Goal: Task Accomplishment & Management: Manage account settings

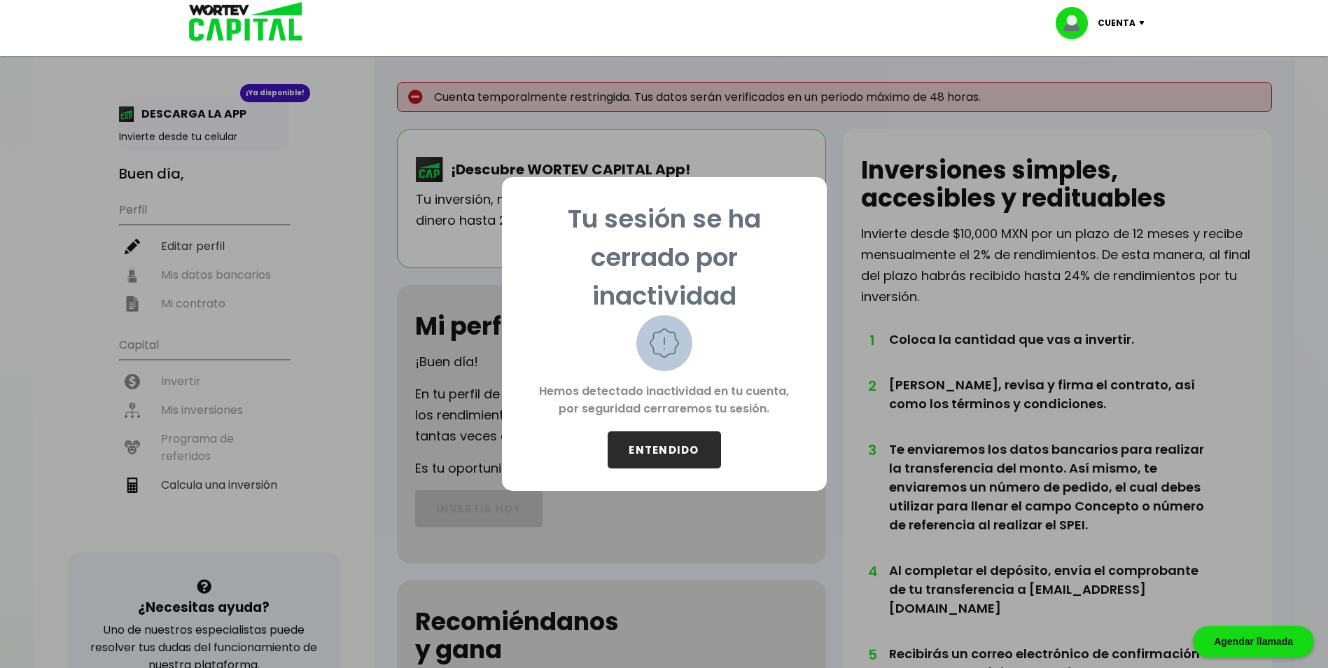
click at [707, 429] on p "Hemos detectado inactividad en tu cuenta, por seguridad cerraremos tu sesión." at bounding box center [664, 401] width 280 height 60
click at [696, 444] on button "ENTENDIDO" at bounding box center [663, 449] width 113 height 37
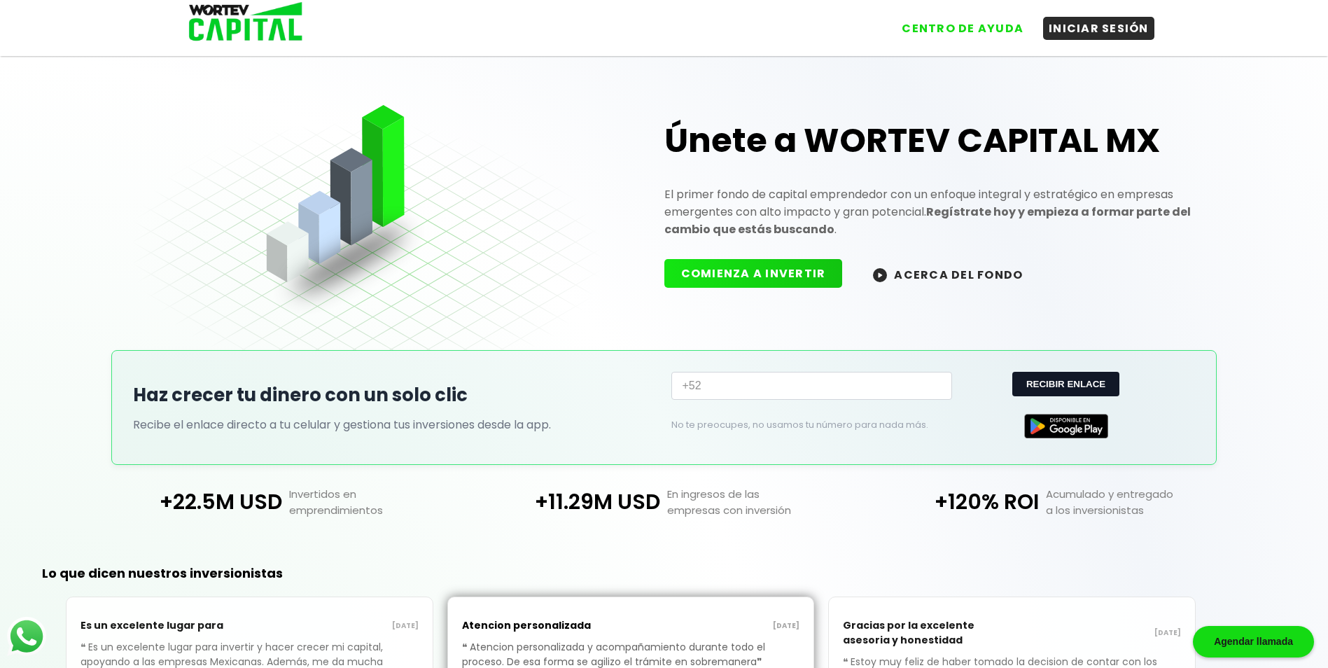
drag, startPoint x: 696, startPoint y: 444, endPoint x: 617, endPoint y: 372, distance: 106.5
click at [617, 372] on div "Haz crecer tu dinero con un solo clic Recibe el enlace directo a tu celular y g…" at bounding box center [664, 407] width 1106 height 115
click at [1092, 18] on button "INICIAR SESIÓN" at bounding box center [1098, 25] width 111 height 23
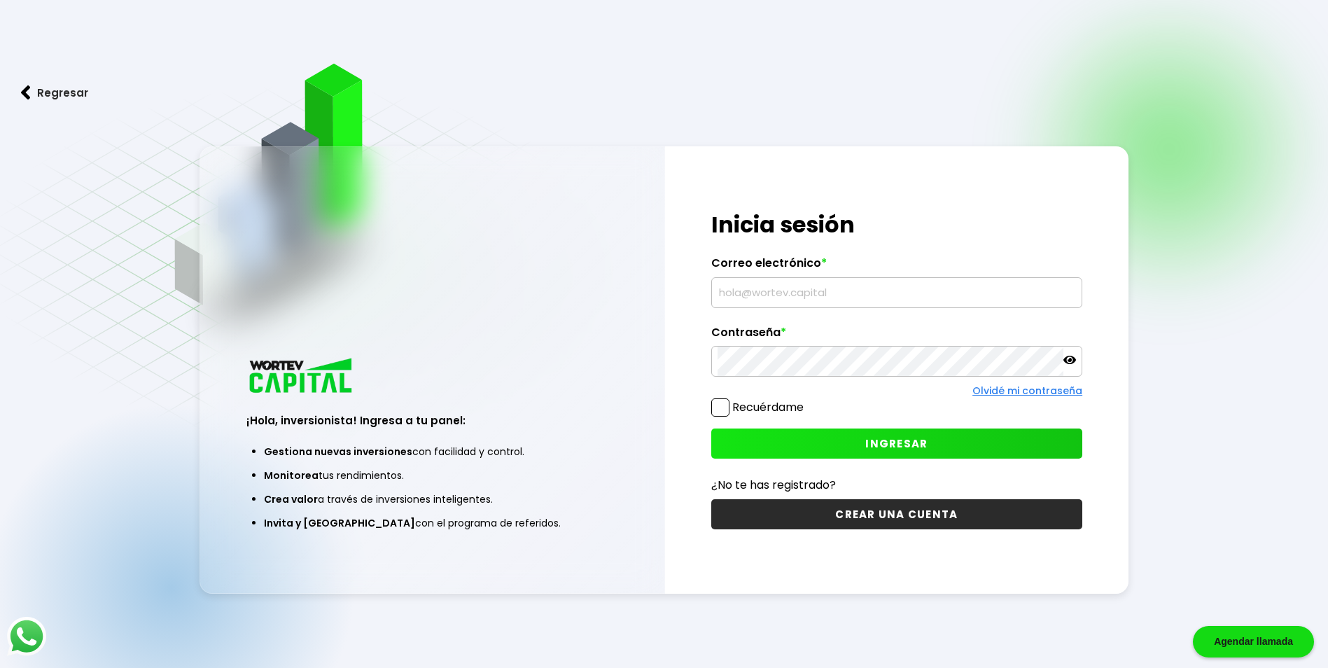
type input "[PERSON_NAME][EMAIL_ADDRESS][DOMAIN_NAME]"
click at [801, 446] on button "INGRESAR" at bounding box center [896, 443] width 371 height 30
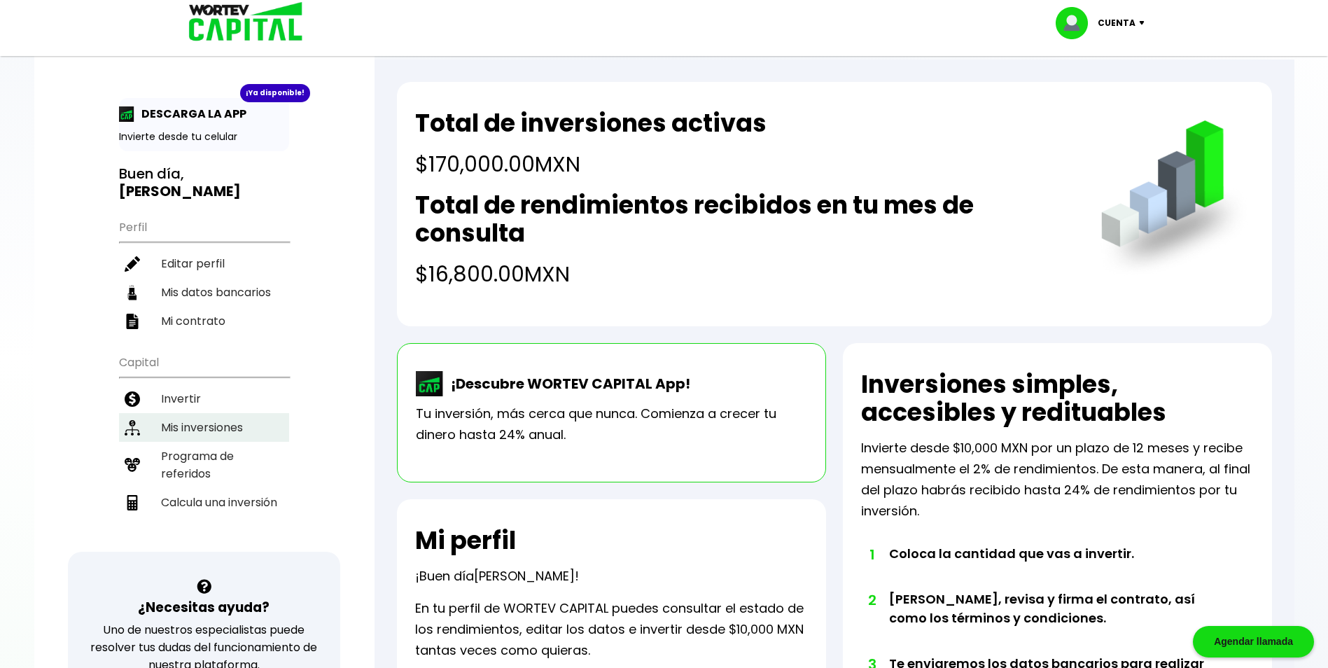
click at [256, 416] on li "Mis inversiones" at bounding box center [204, 427] width 170 height 29
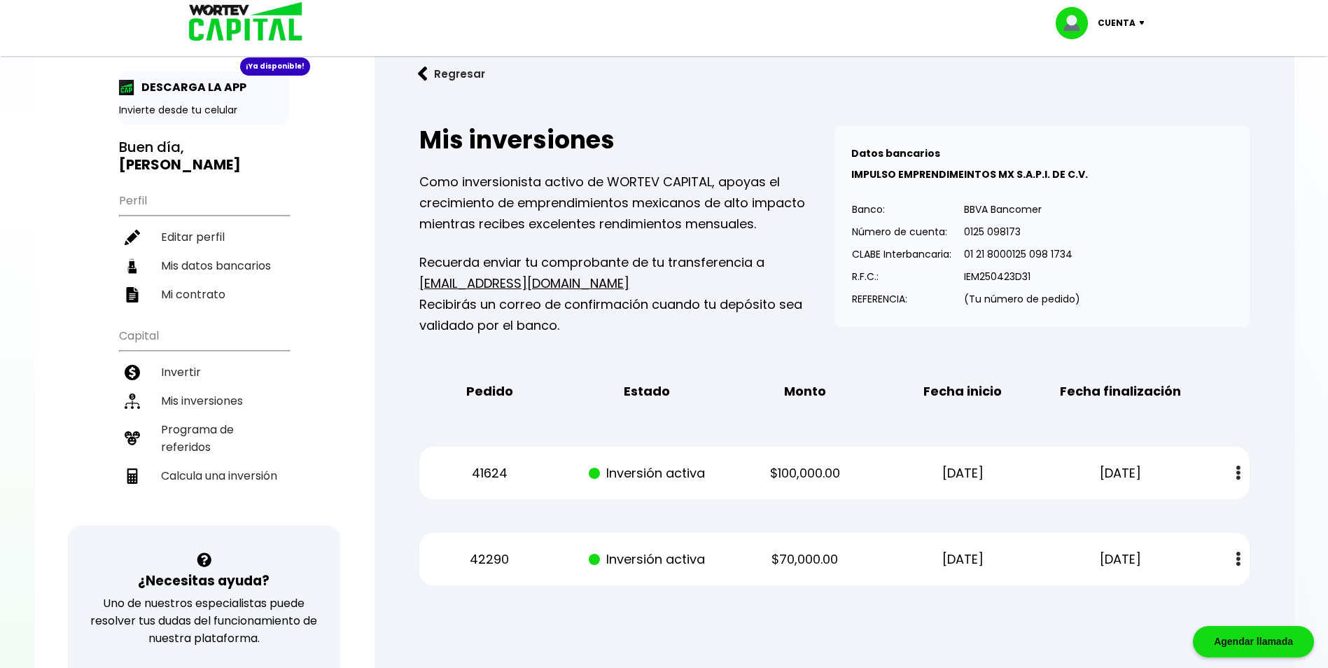
scroll to position [70, 0]
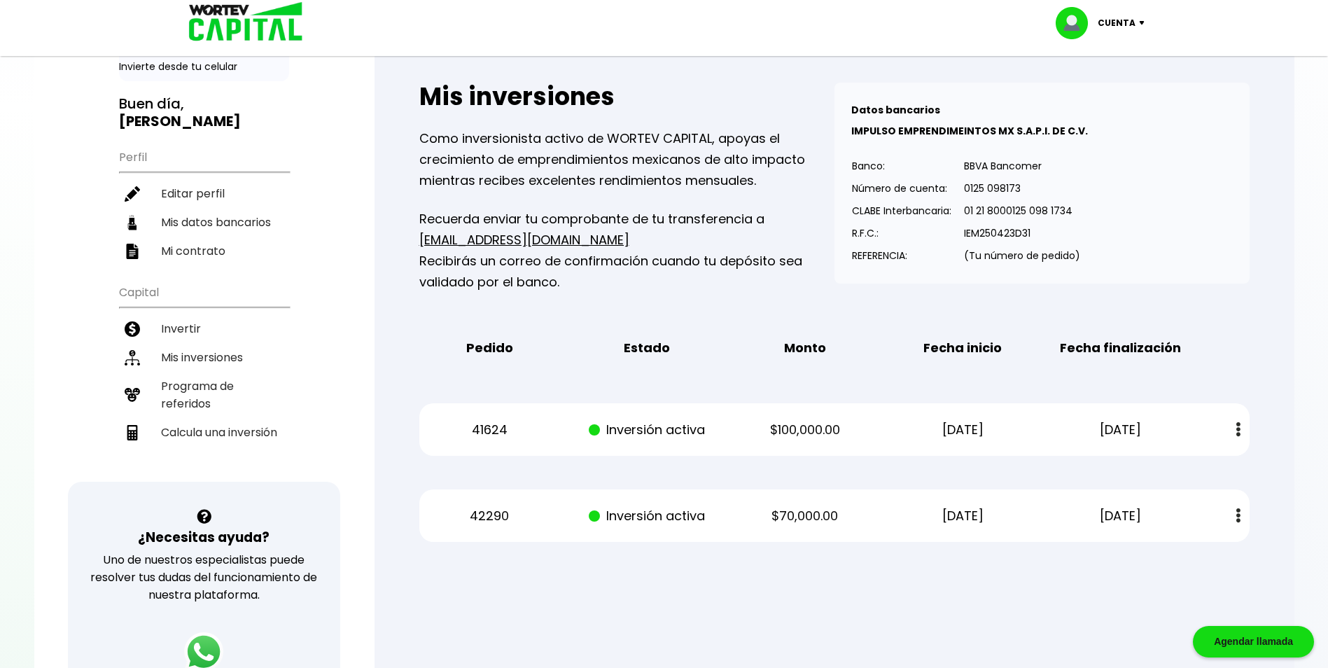
click at [1242, 518] on button at bounding box center [1238, 515] width 20 height 30
click at [1183, 551] on link "Estado de cuenta" at bounding box center [1147, 552] width 98 height 17
click at [1027, 215] on p "01 21 8000125 098 1734" at bounding box center [1022, 210] width 116 height 21
click at [897, 216] on p "CLABE Interbancaria:" at bounding box center [901, 210] width 99 height 21
